Goal: Task Accomplishment & Management: Use online tool/utility

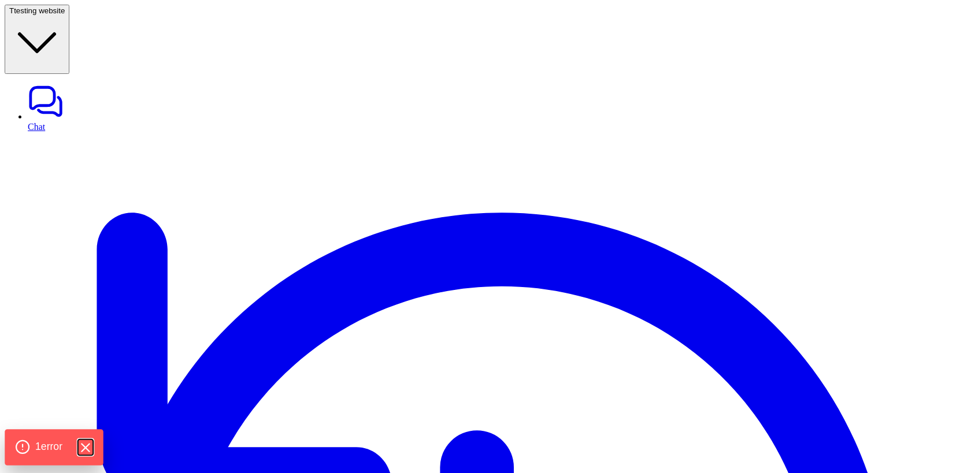
click at [89, 447] on icon "Hide Errors" at bounding box center [85, 448] width 8 height 8
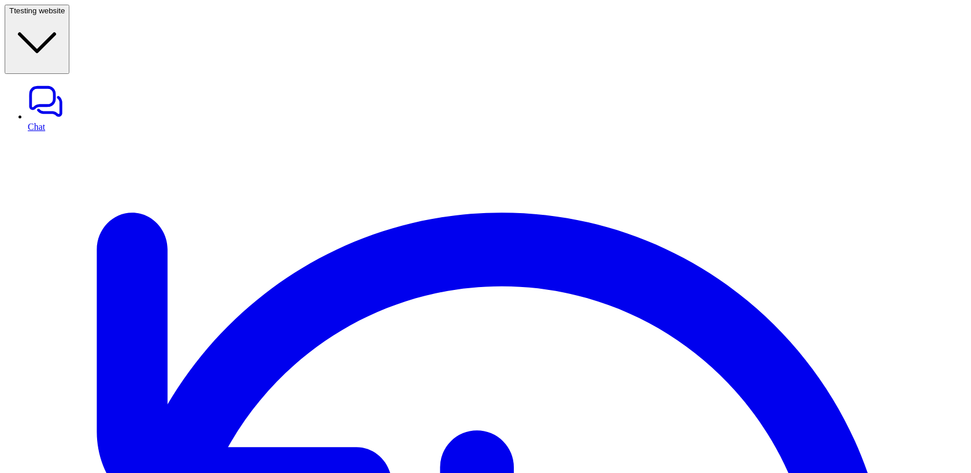
drag, startPoint x: 815, startPoint y: 92, endPoint x: 655, endPoint y: 94, distance: 160.1
copy p "Describe how your bot should behave."
